Goal: Check status: Check status

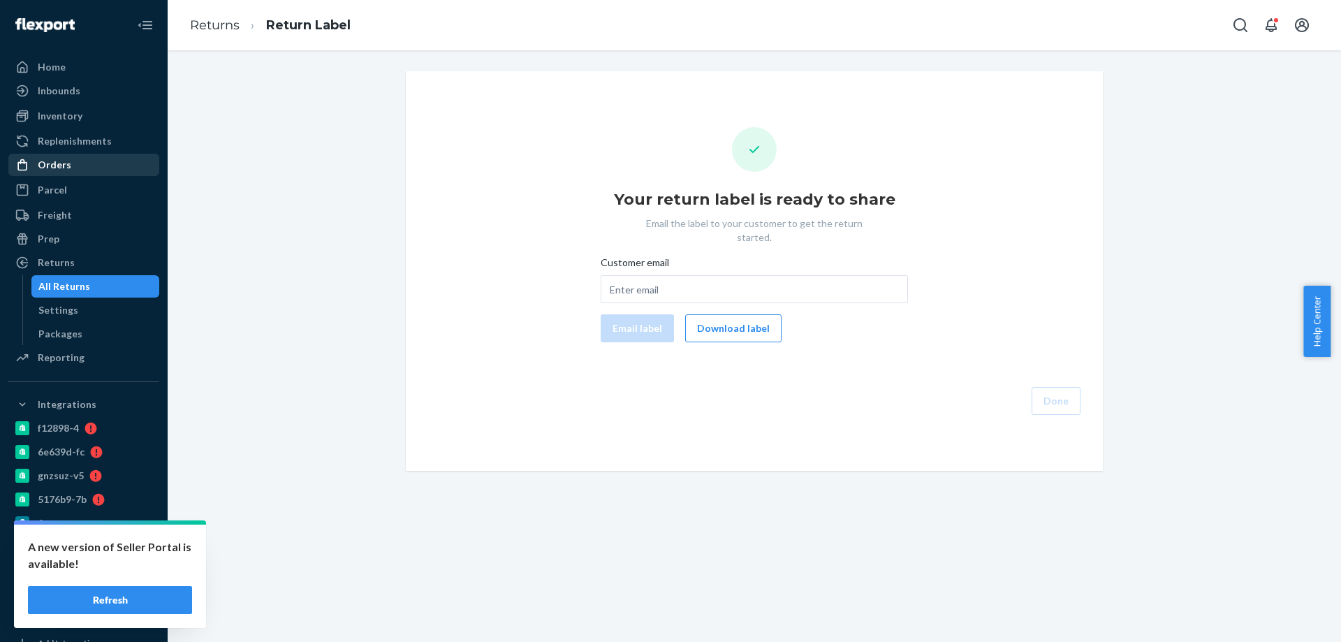
click at [57, 161] on div "Orders" at bounding box center [55, 165] width 34 height 14
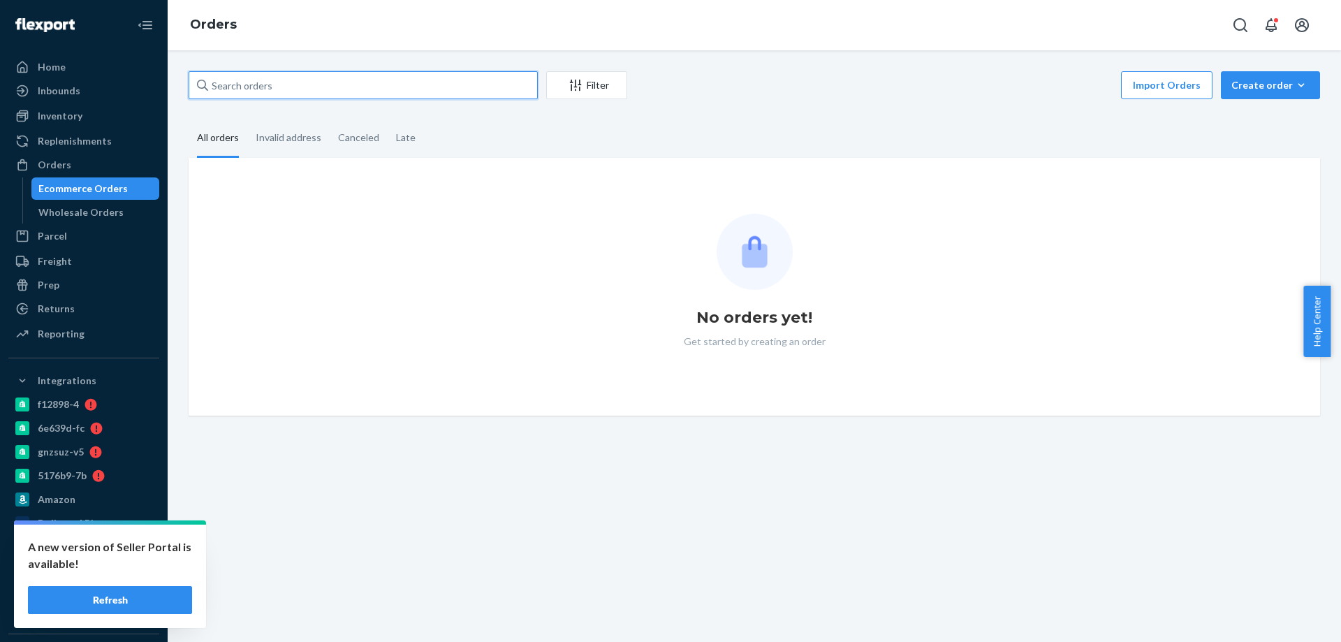
click at [349, 86] on input "text" at bounding box center [363, 85] width 349 height 28
paste input "2566753"
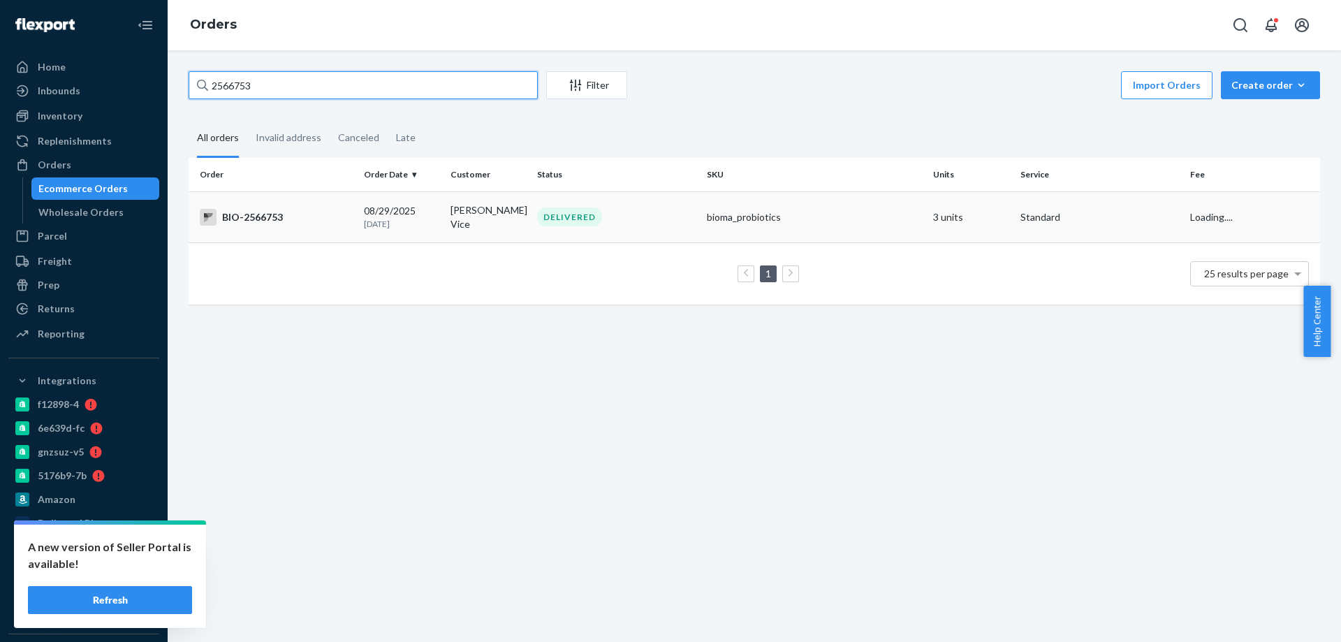
type input "2566753"
click at [316, 210] on div "BIO-2566753" at bounding box center [276, 217] width 153 height 17
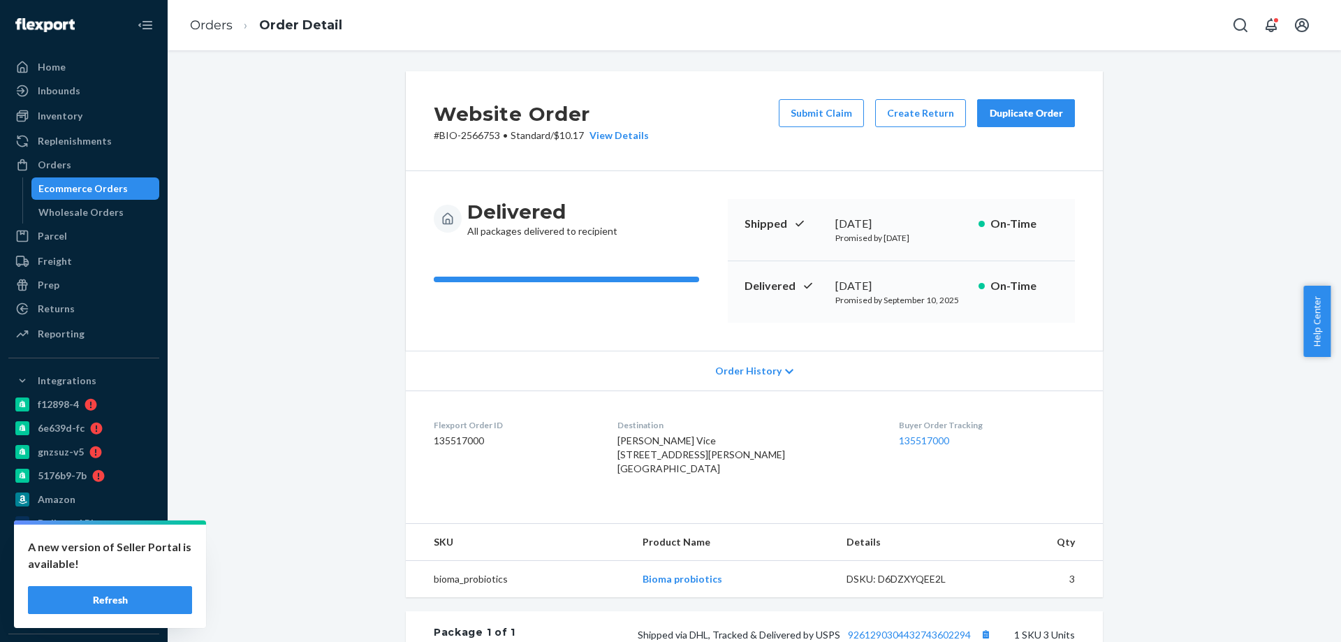
scroll to position [70, 0]
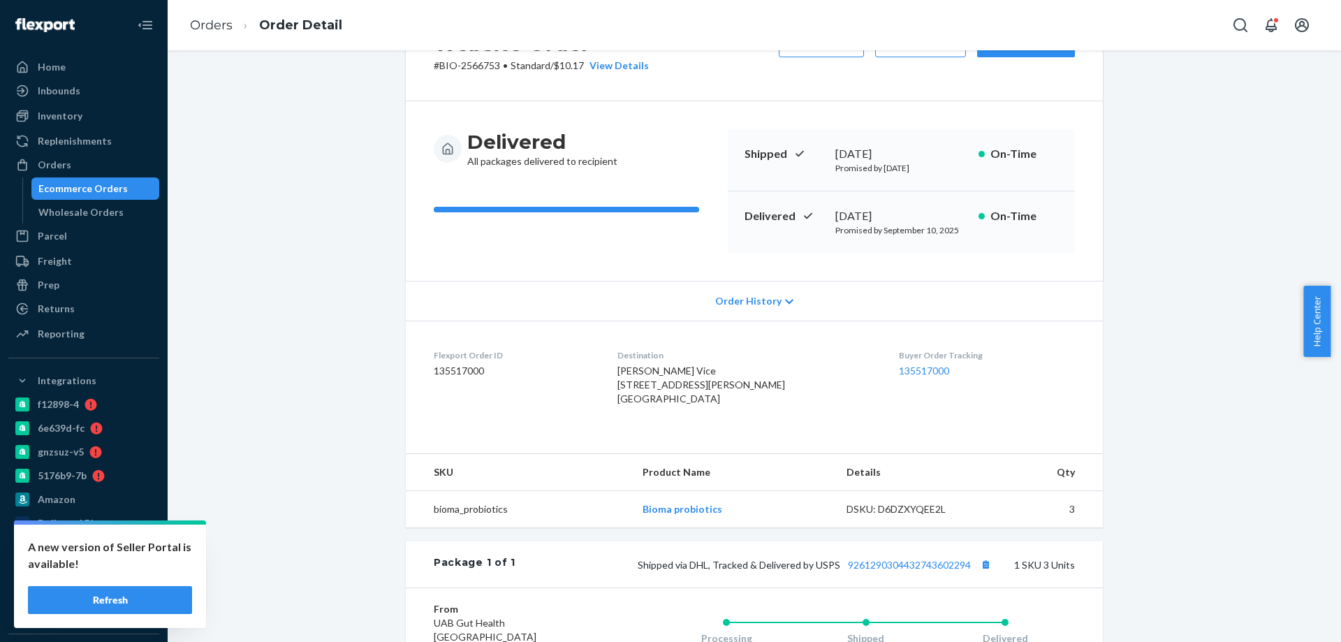
click at [875, 210] on div "[DATE]" at bounding box center [901, 216] width 132 height 16
copy div "[DATE]"
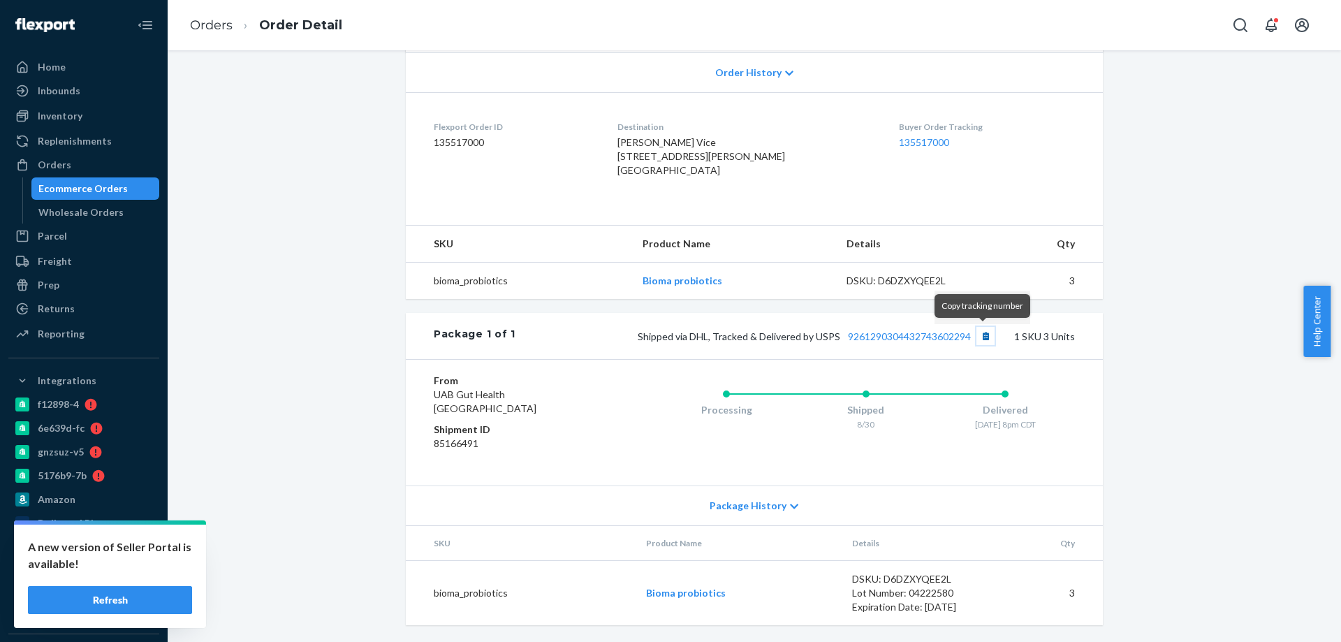
click at [981, 337] on button "Copy tracking number" at bounding box center [986, 336] width 18 height 18
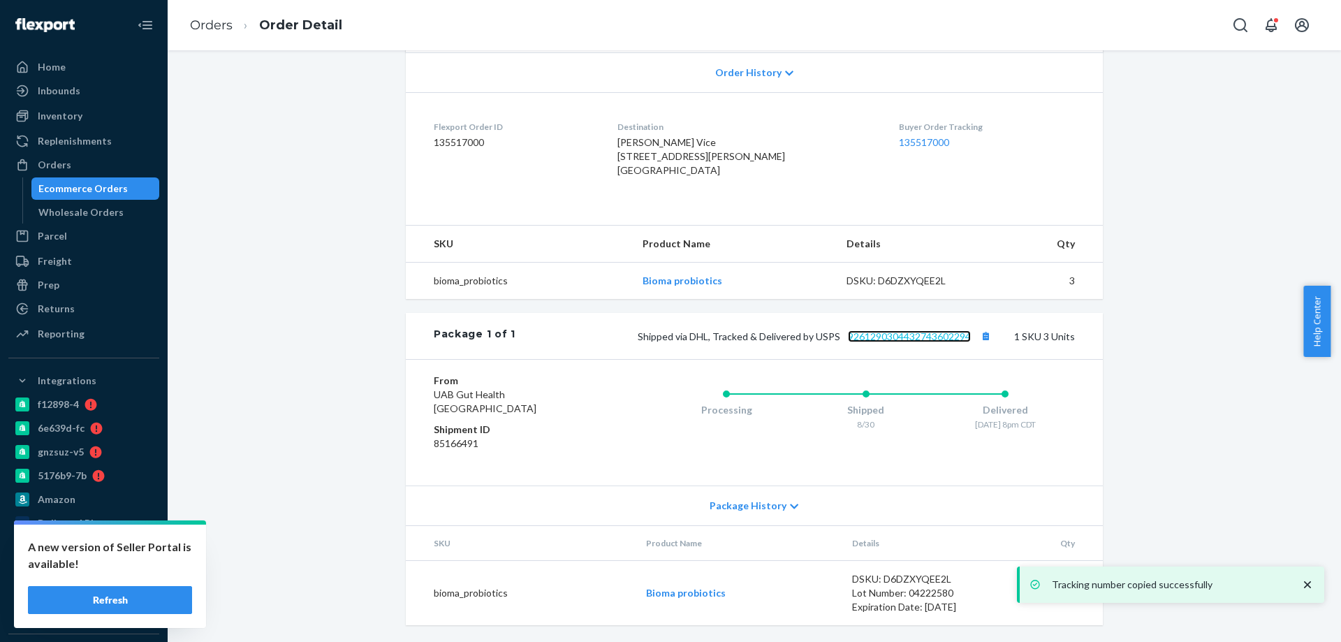
click at [893, 334] on link "9261290304432743602294" at bounding box center [909, 336] width 123 height 12
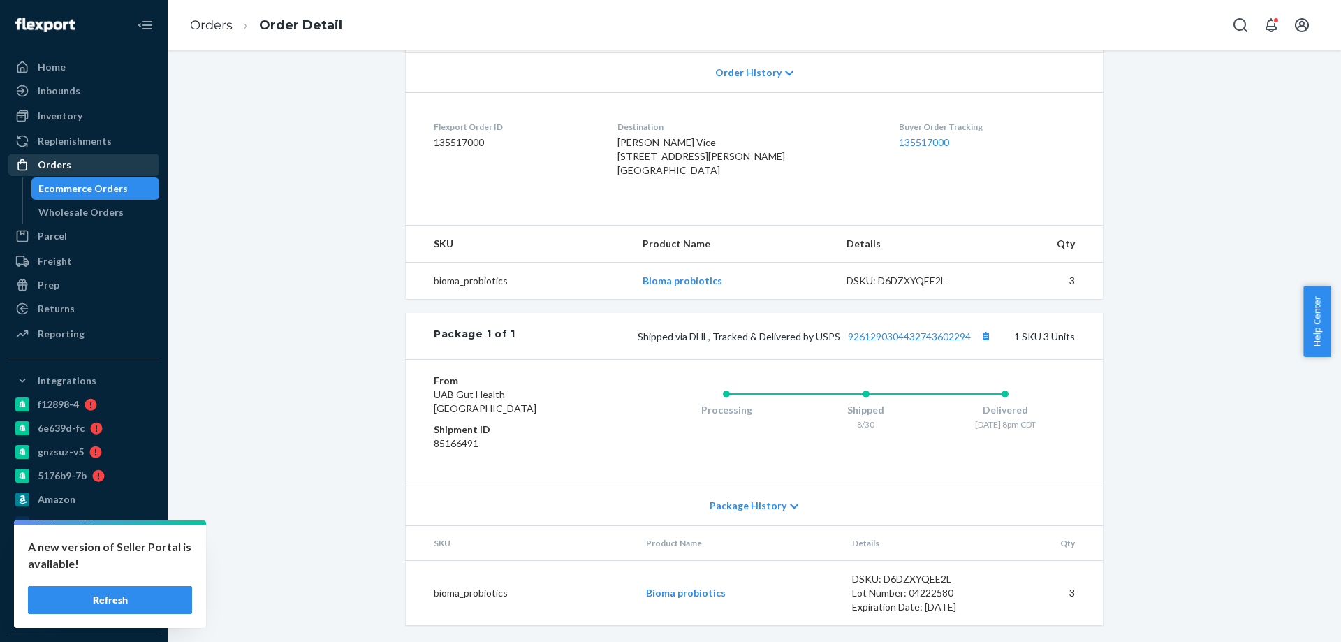
click at [66, 163] on div "Orders" at bounding box center [55, 165] width 34 height 14
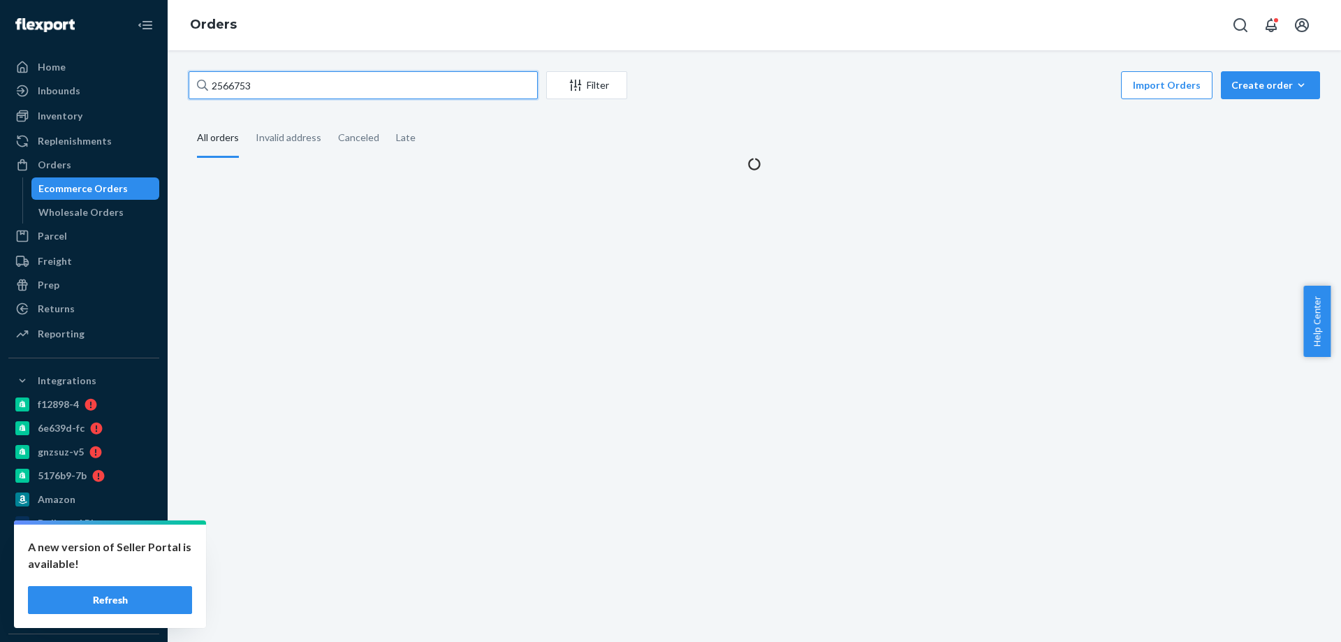
click at [305, 91] on input "2566753" at bounding box center [363, 85] width 349 height 28
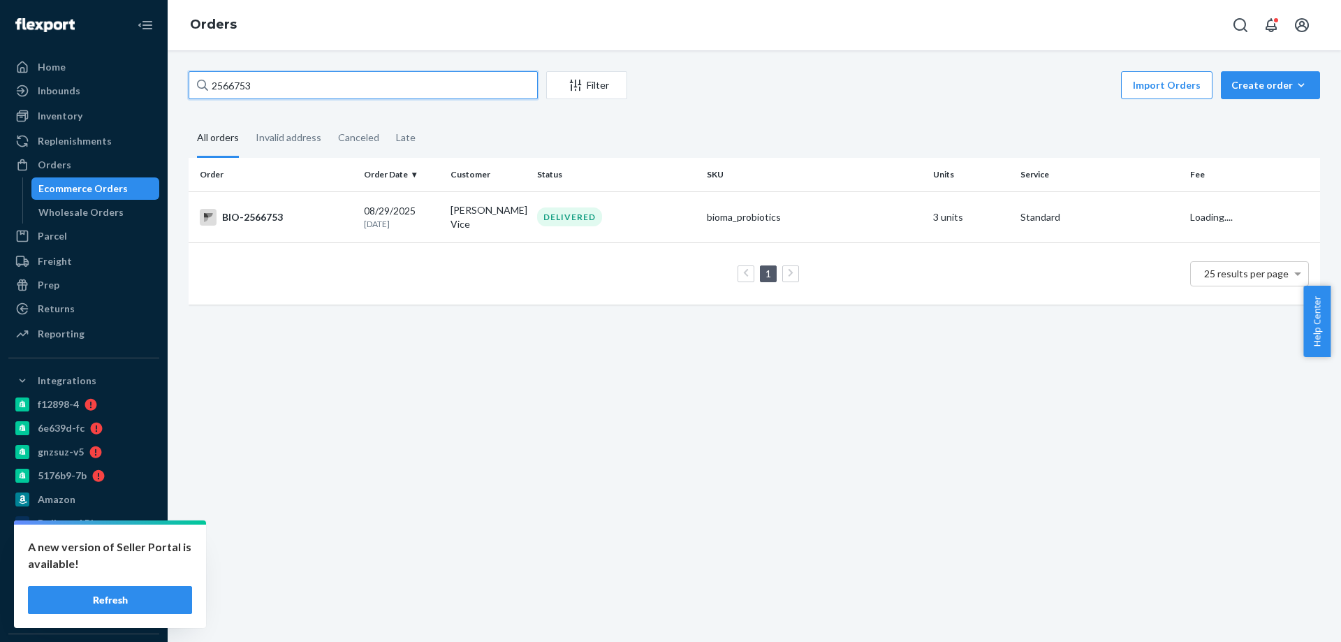
paste input "633468"
type input "2633468"
click at [303, 214] on div "BIO-2633468" at bounding box center [276, 215] width 153 height 17
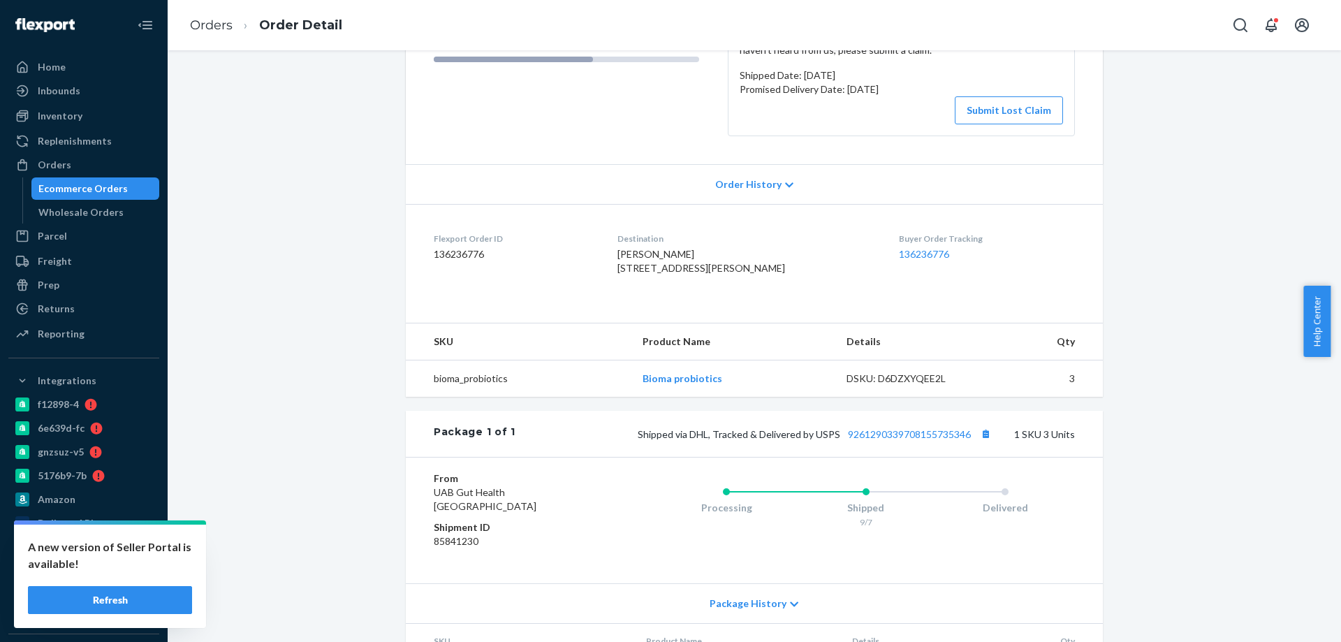
scroll to position [140, 0]
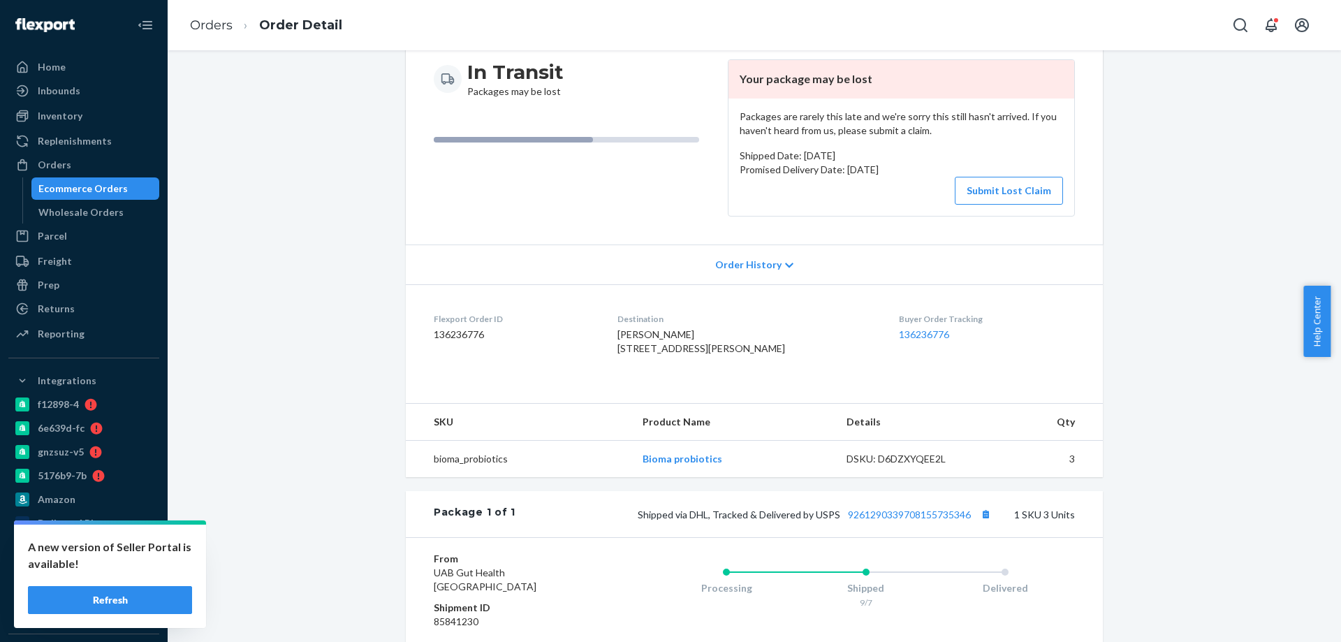
click at [785, 263] on icon at bounding box center [789, 266] width 8 height 10
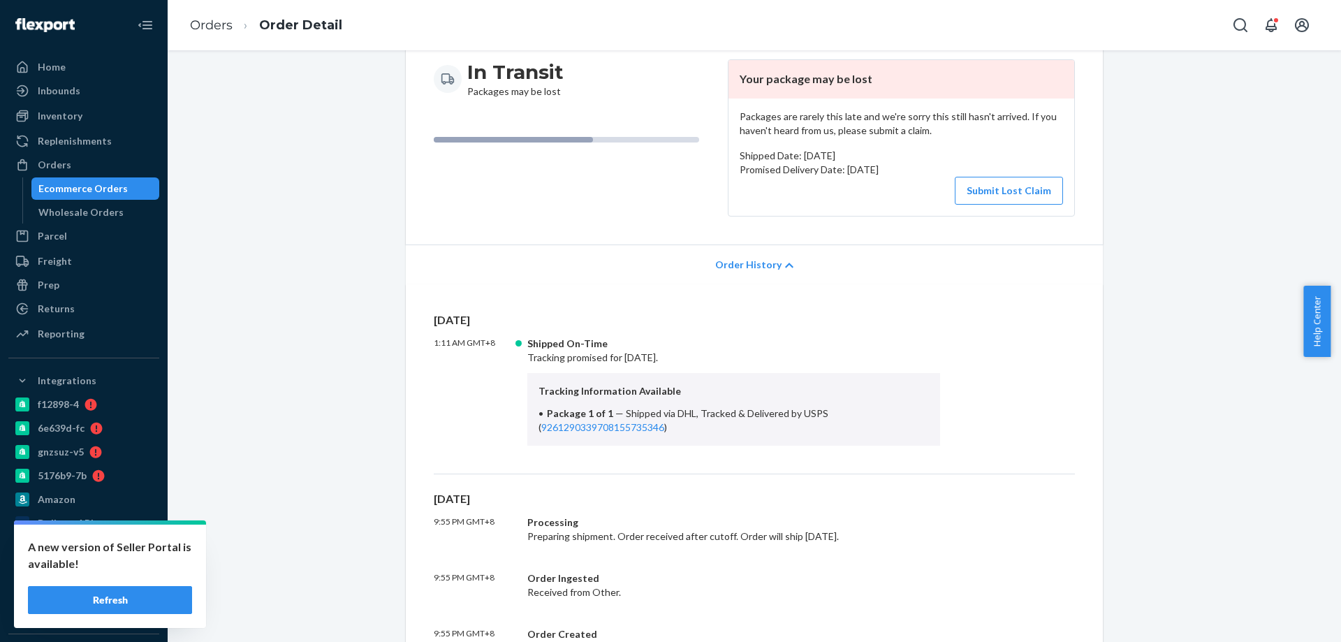
scroll to position [0, 0]
